Goal: Transaction & Acquisition: Purchase product/service

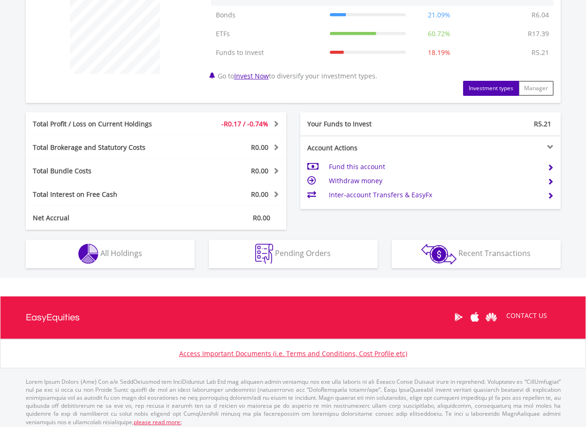
scroll to position [386, 0]
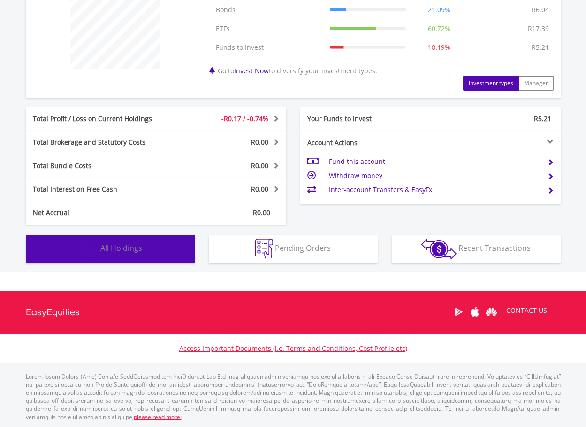
click at [135, 251] on span "All Holdings" at bounding box center [121, 248] width 42 height 10
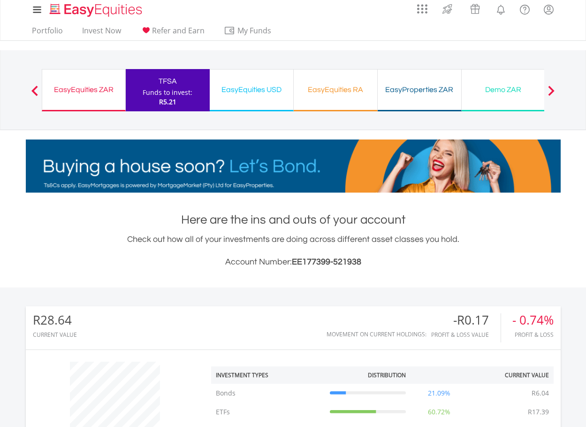
scroll to position [0, 0]
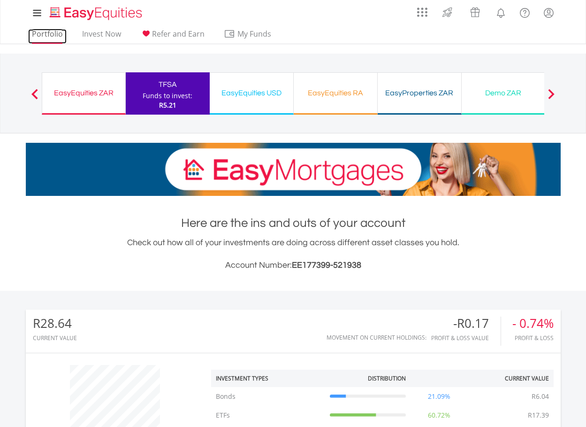
click at [41, 30] on link "Portfolio" at bounding box center [47, 36] width 39 height 15
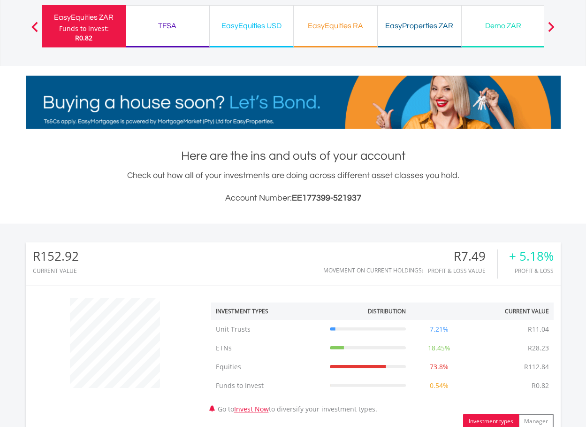
scroll to position [282, 0]
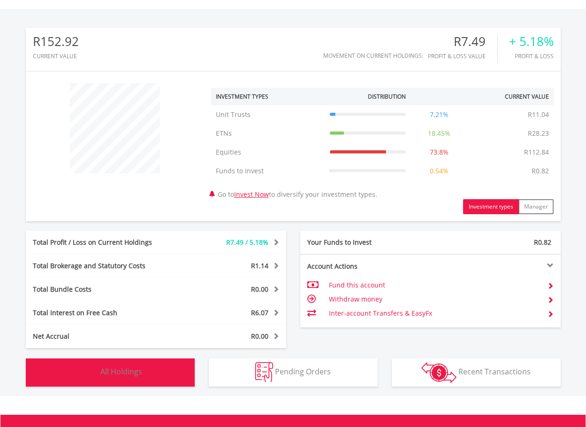
click at [128, 376] on span "All Holdings" at bounding box center [121, 371] width 42 height 10
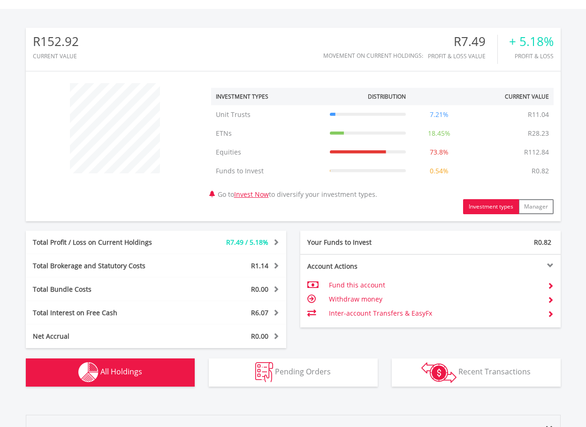
scroll to position [696, 0]
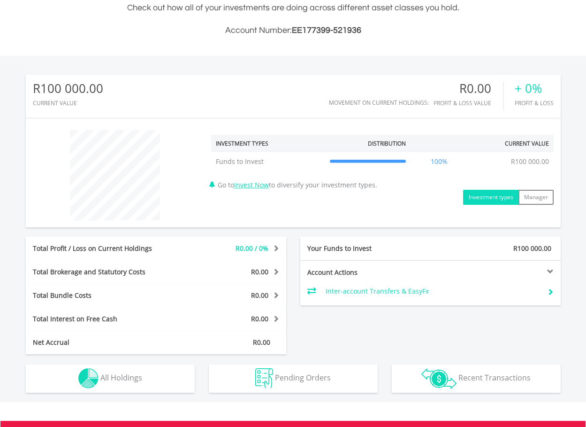
scroll to position [90, 178]
click at [249, 186] on link "Invest Now" at bounding box center [251, 184] width 35 height 9
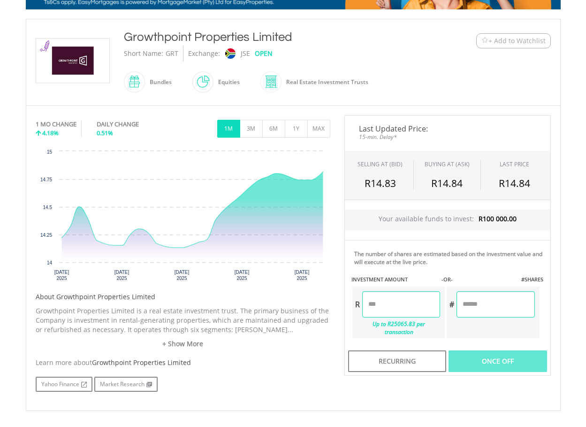
scroll to position [188, 0]
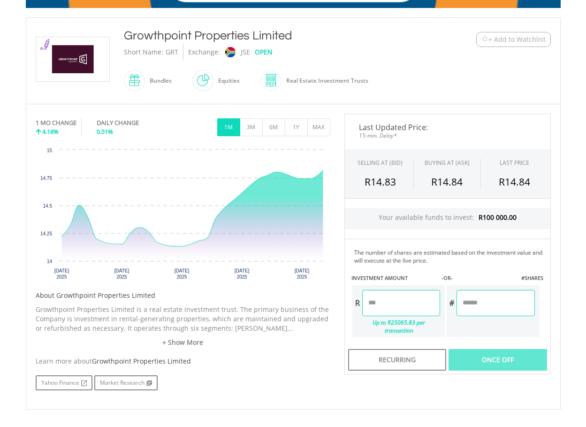
click at [477, 302] on input "number" at bounding box center [496, 303] width 78 height 26
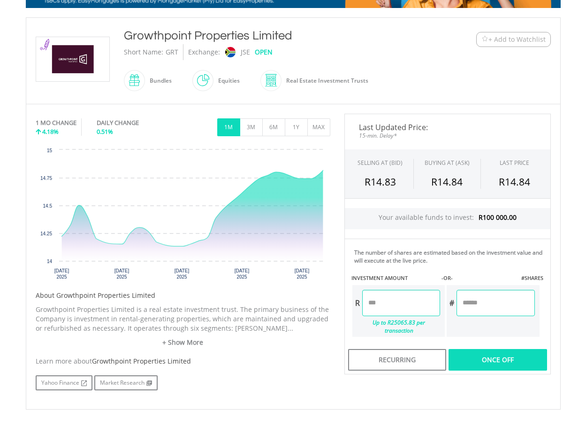
type input "**"
click at [425, 388] on div "No chart available. 1 MO CHANGE 4.18% DAILY CHANGE 0.51% 1M 3M 6M 1Y MAX Chart …" at bounding box center [294, 257] width 530 height 286
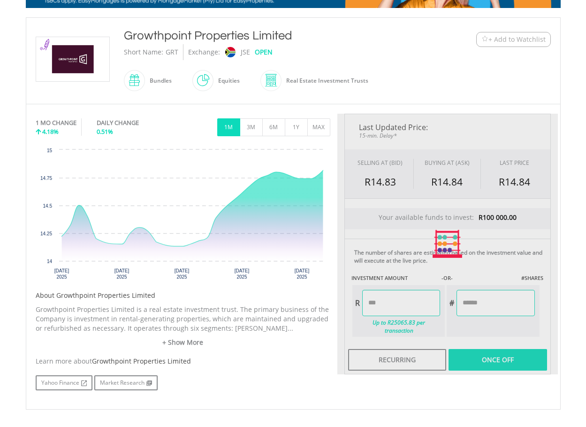
type input "******"
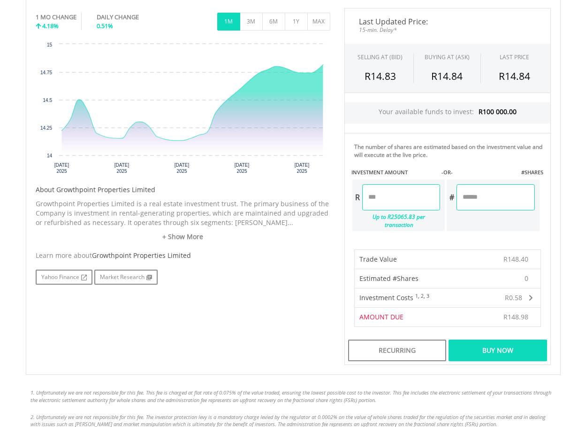
scroll to position [329, 0]
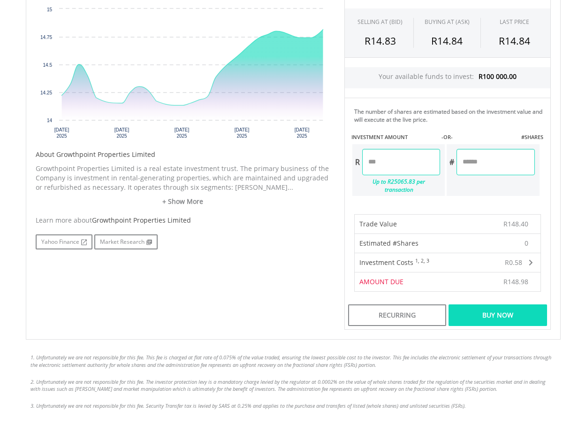
click at [470, 308] on div "Buy Now" at bounding box center [498, 315] width 98 height 22
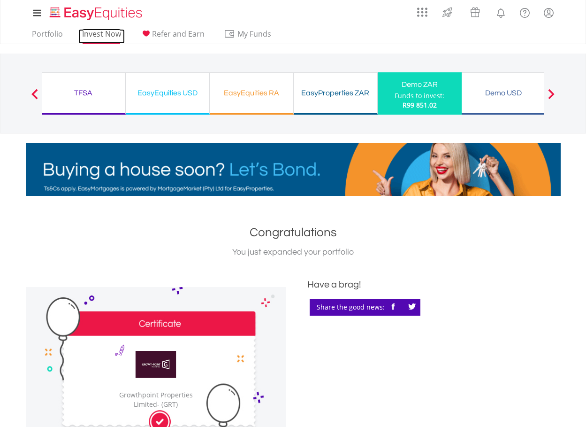
click at [94, 31] on link "Invest Now" at bounding box center [101, 36] width 46 height 15
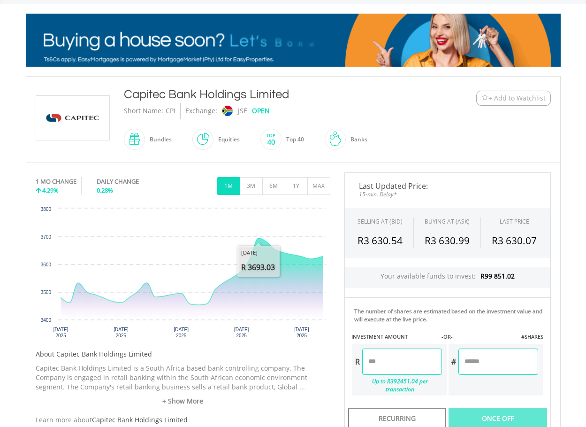
scroll to position [47, 0]
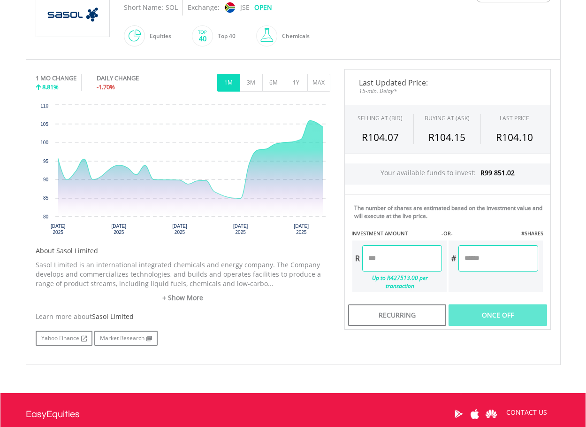
scroll to position [235, 0]
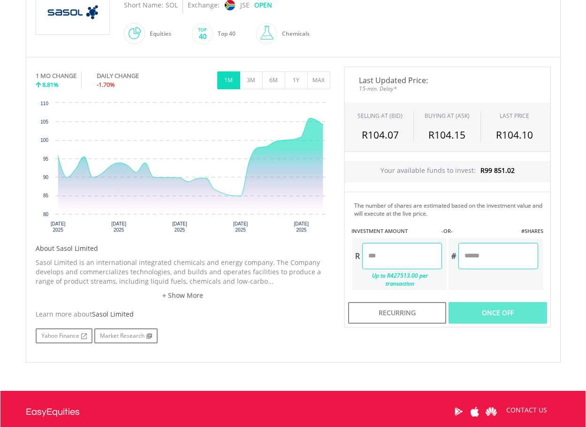
click at [468, 257] on input "number" at bounding box center [499, 256] width 80 height 26
type input "**"
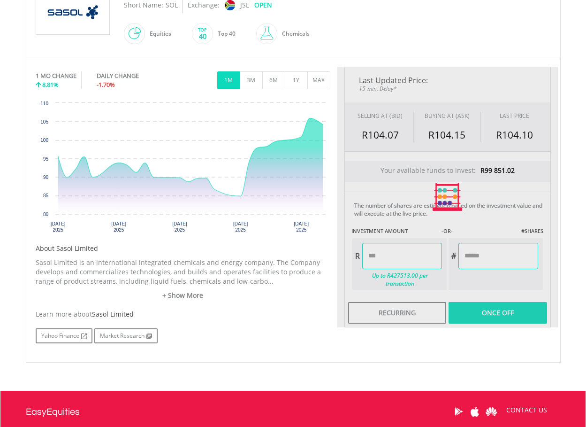
type input "*******"
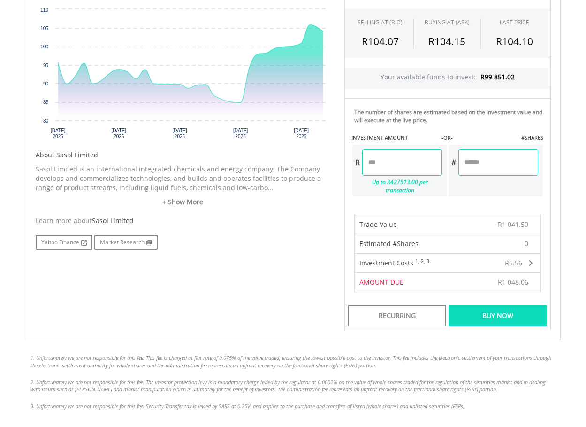
scroll to position [329, 0]
click at [472, 307] on div "Buy Now" at bounding box center [498, 315] width 98 height 22
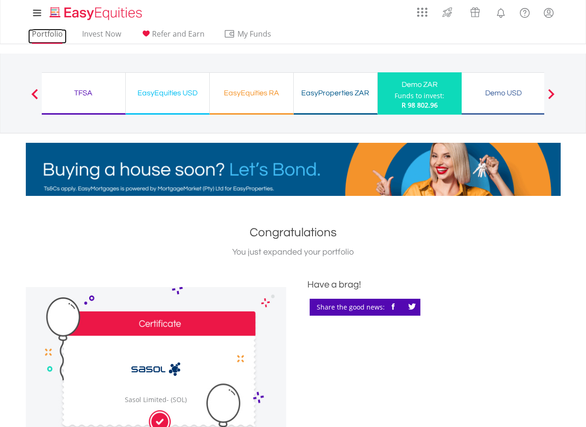
click at [48, 35] on link "Portfolio" at bounding box center [47, 36] width 39 height 15
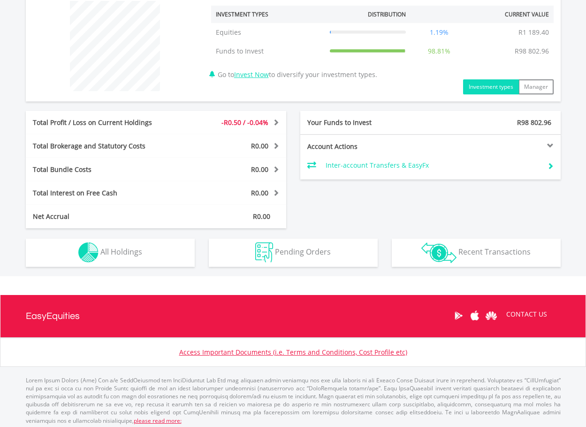
scroll to position [368, 0]
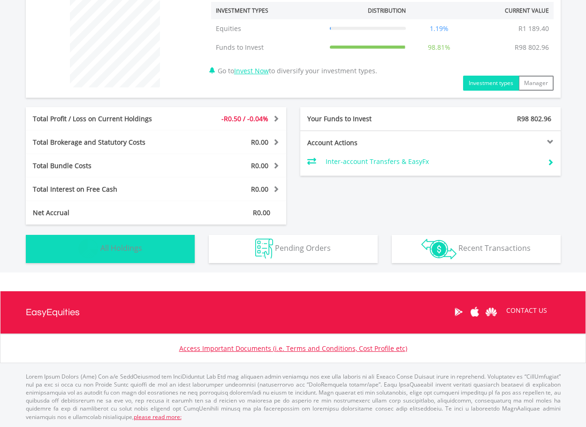
click at [129, 246] on span "All Holdings" at bounding box center [121, 248] width 42 height 10
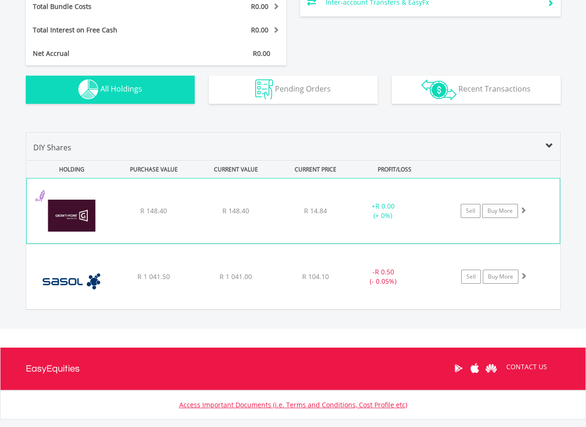
scroll to position [583, 0]
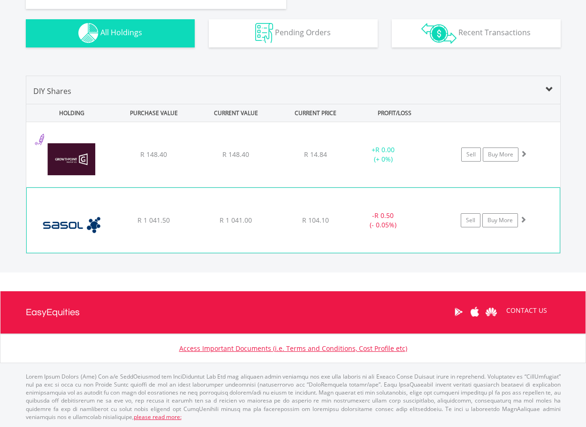
click at [425, 214] on div "- R 0.50 (- 0.05%)" at bounding box center [395, 220] width 94 height 19
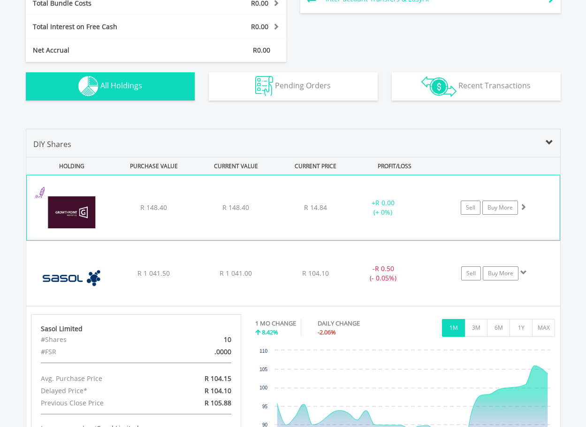
scroll to position [540, 0]
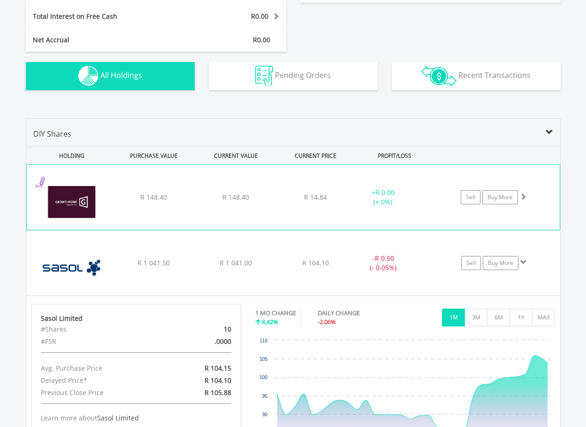
click at [204, 222] on div "﻿ Growthpoint Properties Limited R 148.40 R 148.40 R 14.84 + R 0.00 (+ 0%) Sell…" at bounding box center [293, 197] width 533 height 65
